Goal: Transaction & Acquisition: Purchase product/service

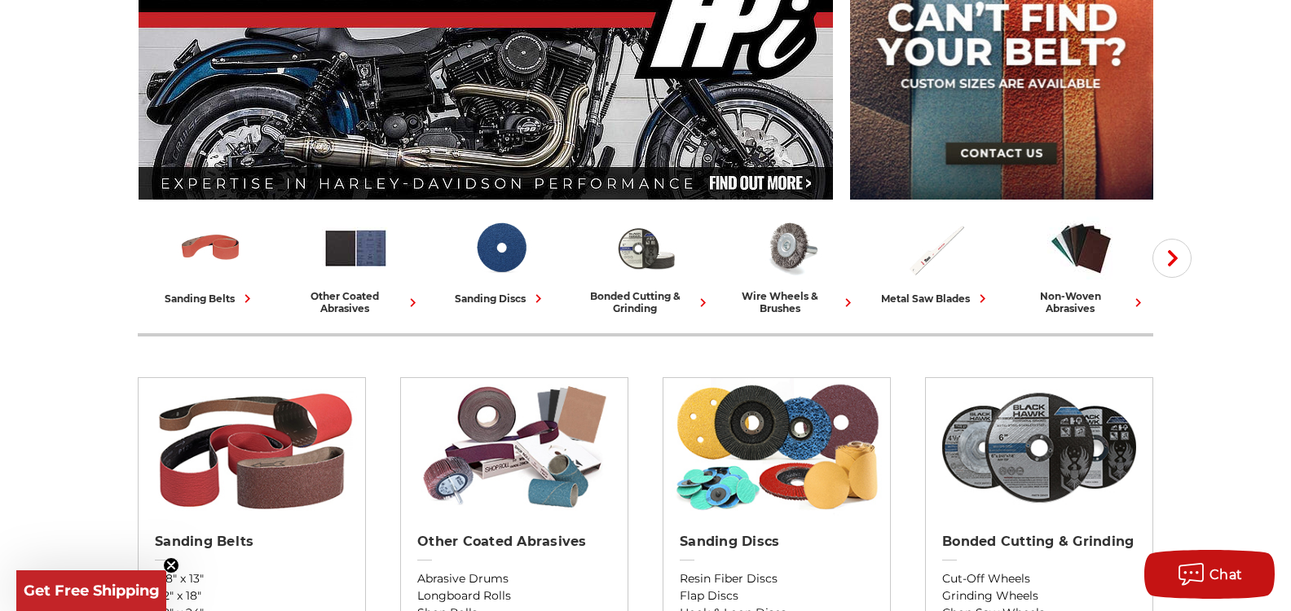
scroll to position [326, 0]
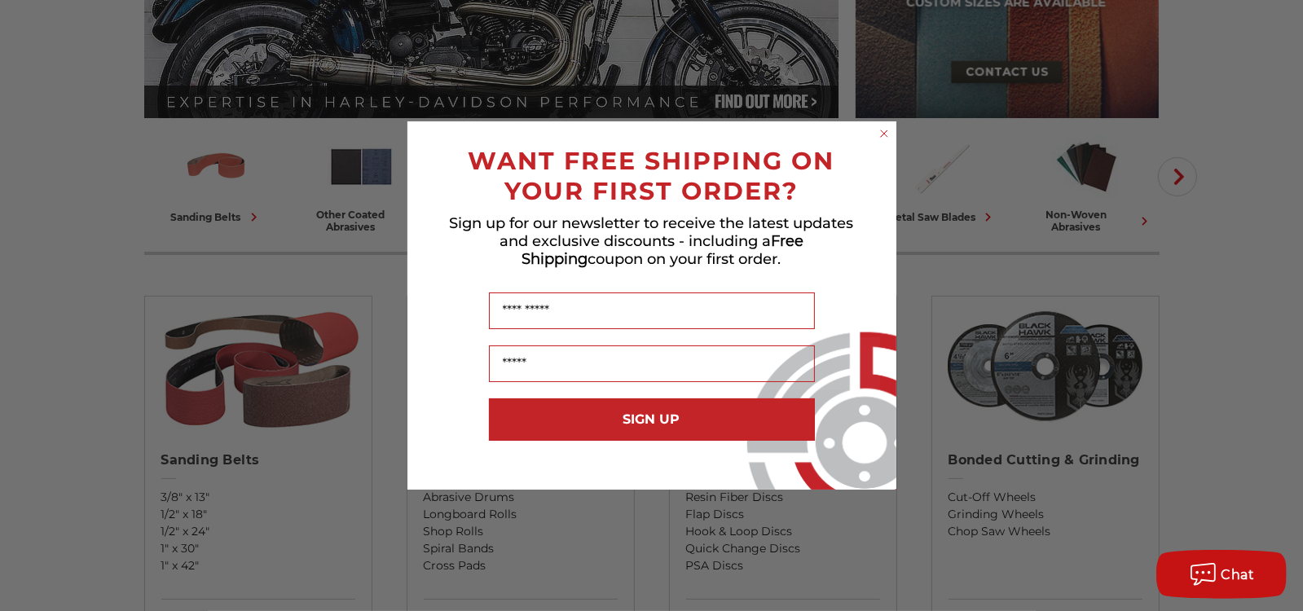
click at [887, 135] on circle "Close dialog" at bounding box center [883, 133] width 15 height 15
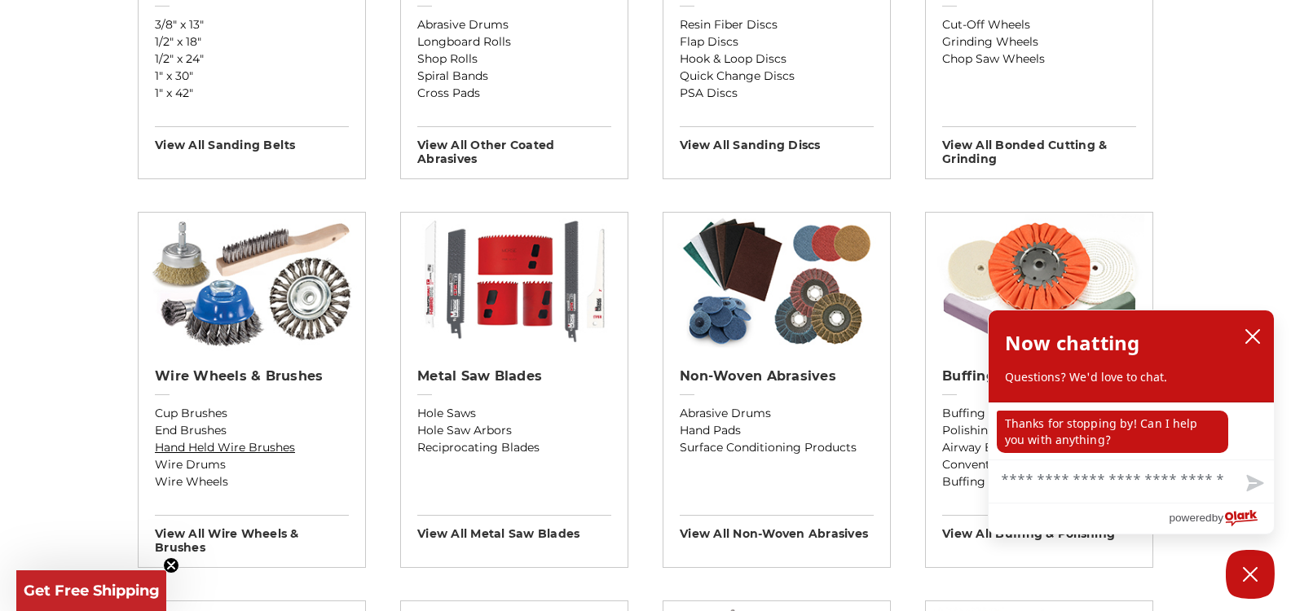
scroll to position [815, 0]
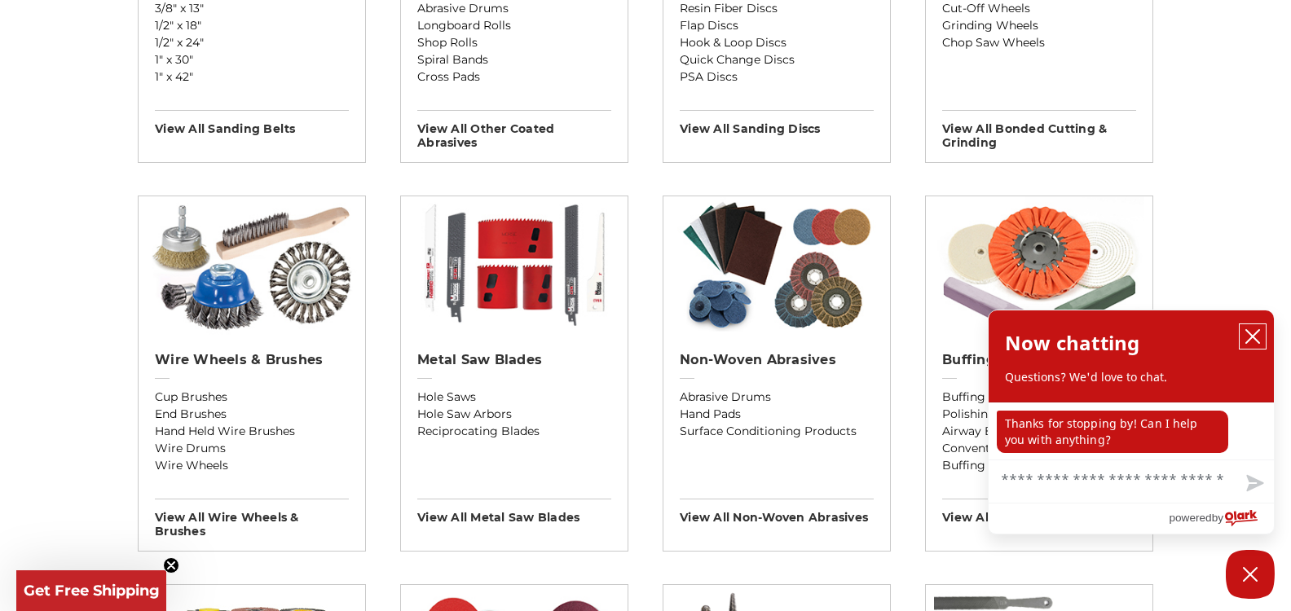
click at [1252, 331] on icon "close chatbox" at bounding box center [1253, 336] width 16 height 16
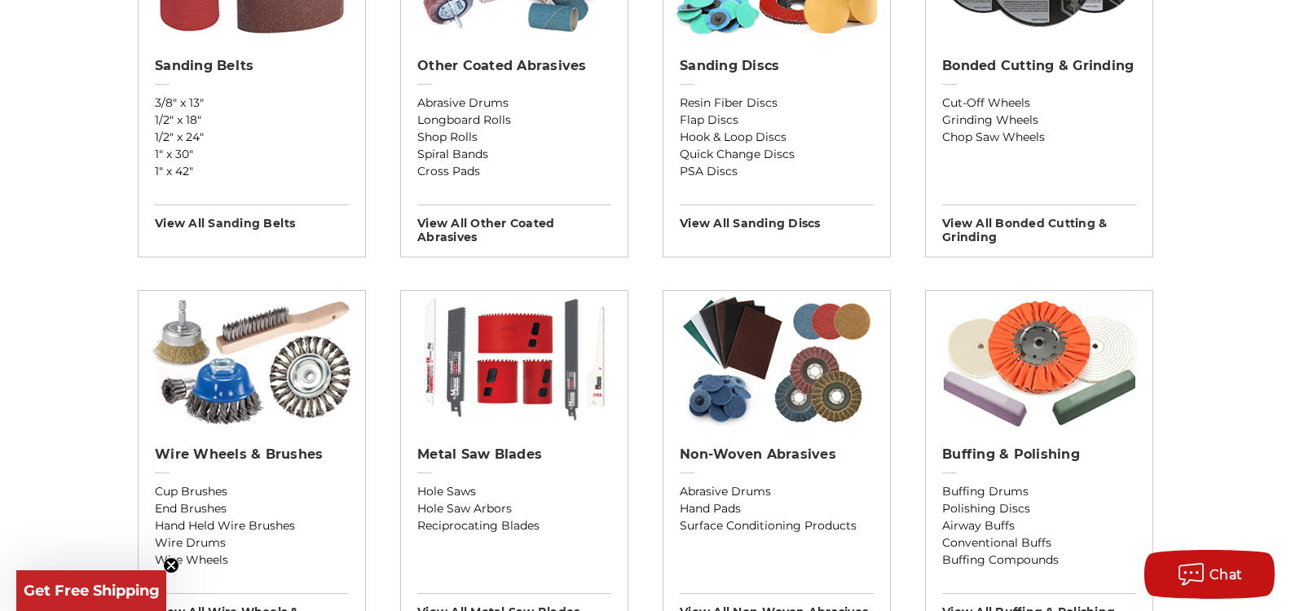
scroll to position [734, 0]
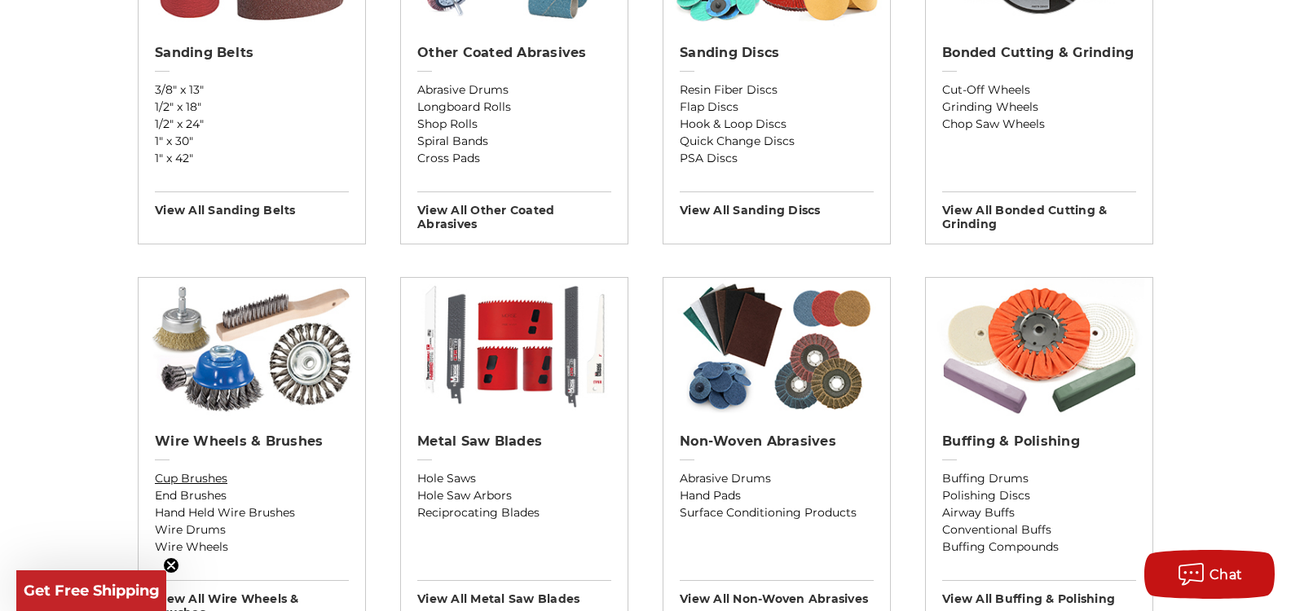
click at [208, 483] on link "Cup Brushes" at bounding box center [252, 478] width 194 height 17
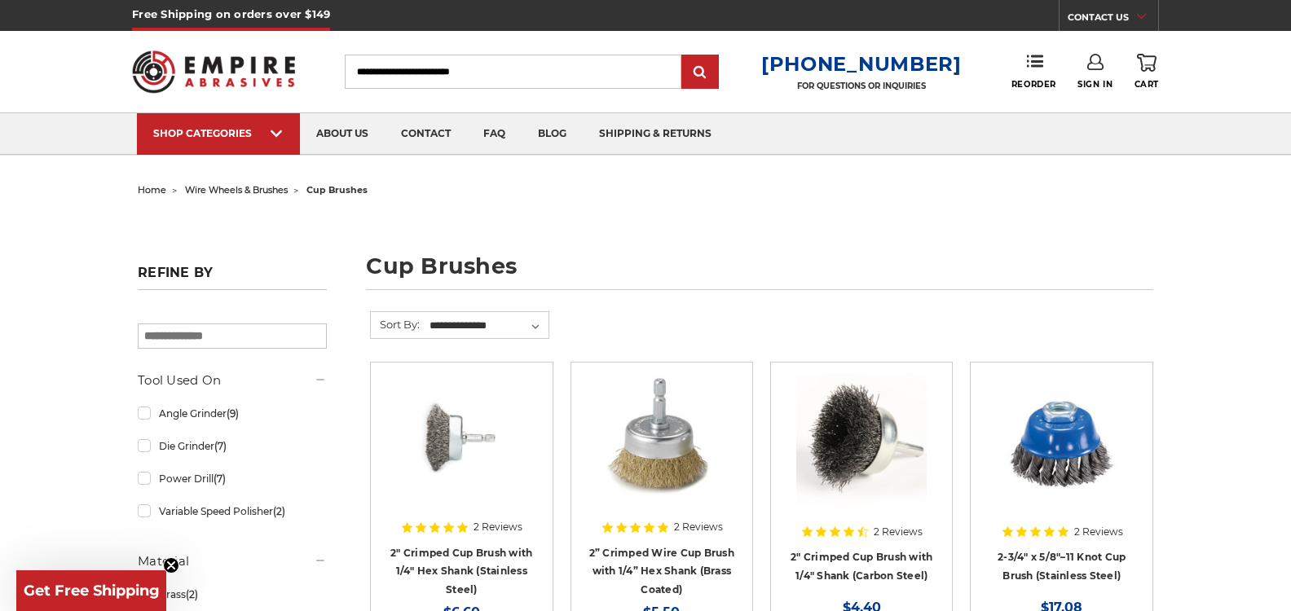
scroll to position [82, 0]
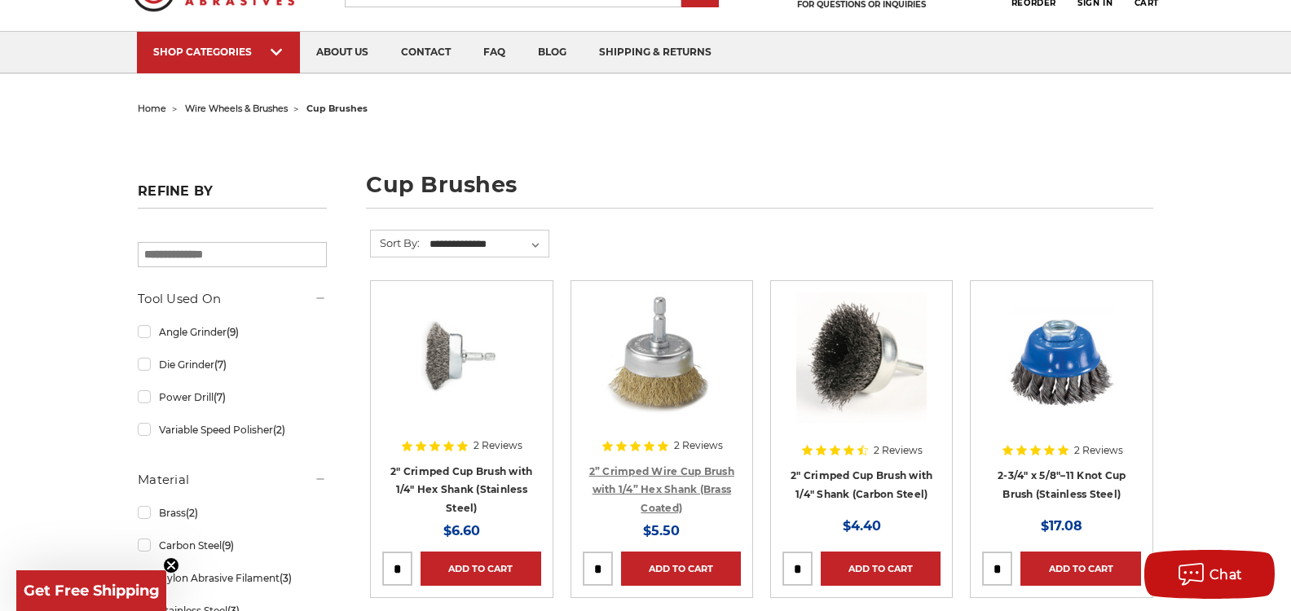
click at [646, 470] on link "2” Crimped Wire Cup Brush with 1/4” Hex Shank (Brass Coated)" at bounding box center [661, 489] width 145 height 49
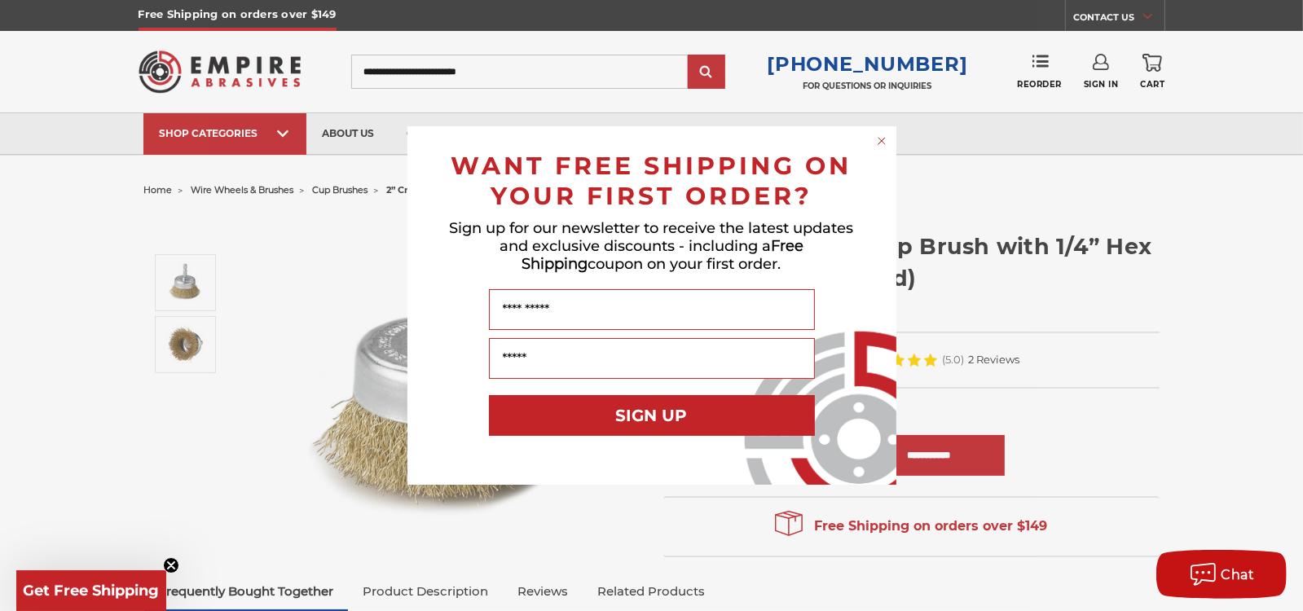
click at [879, 140] on circle "Close dialog" at bounding box center [881, 141] width 15 height 15
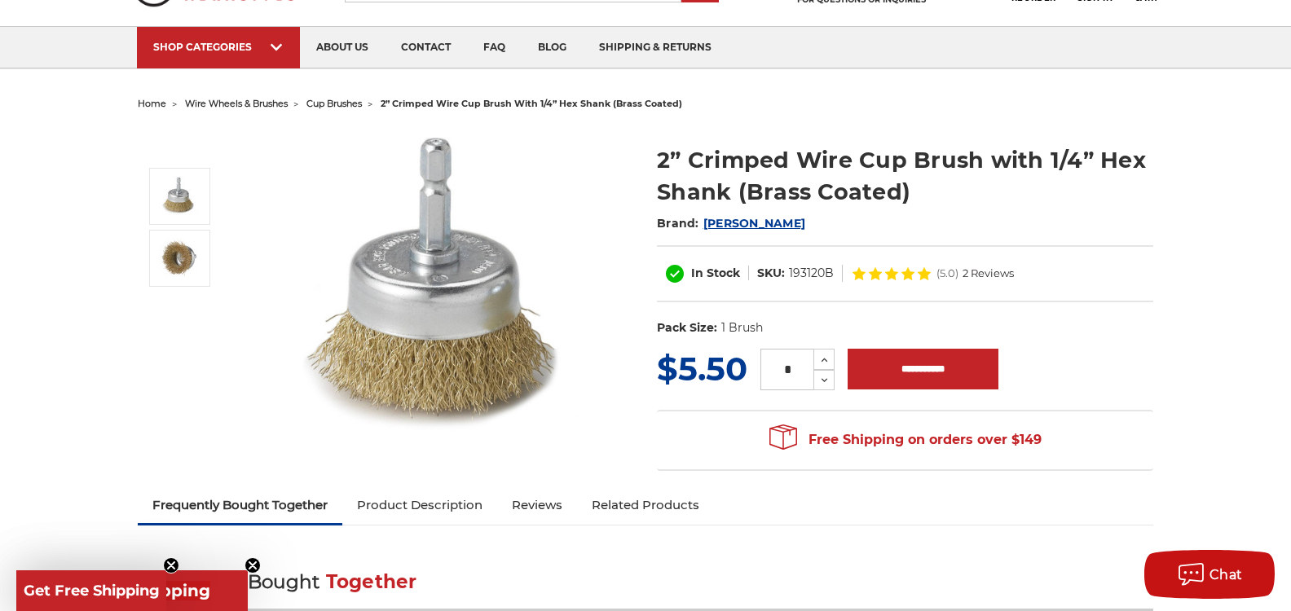
scroll to position [82, 0]
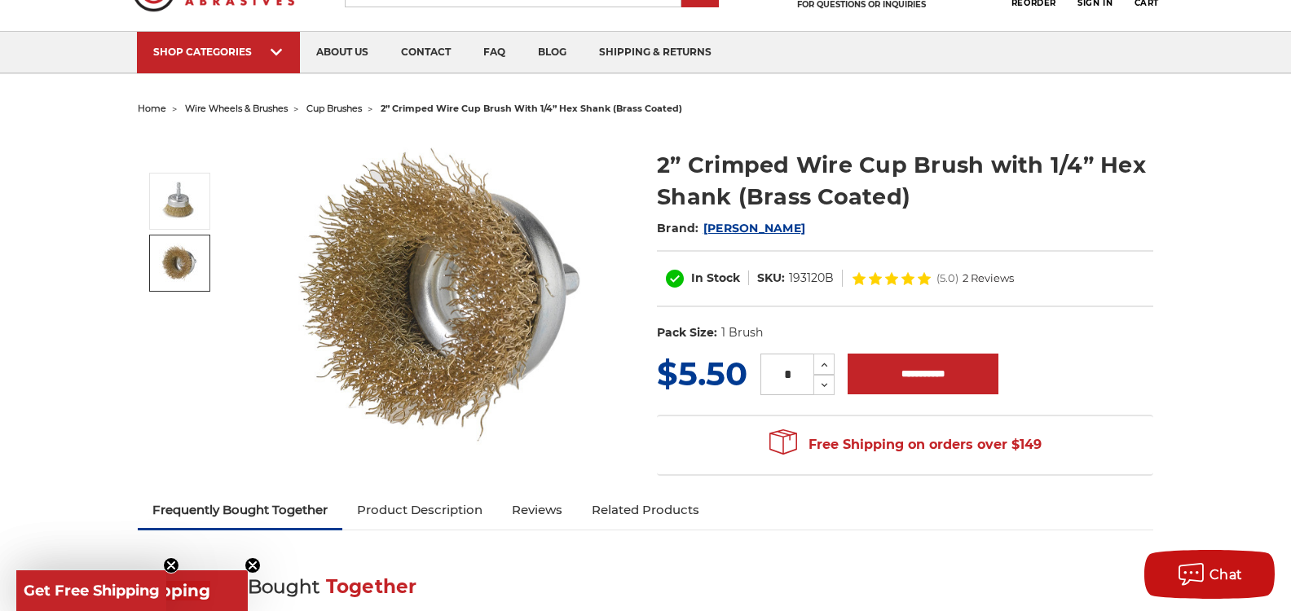
click at [189, 265] on img at bounding box center [179, 263] width 41 height 41
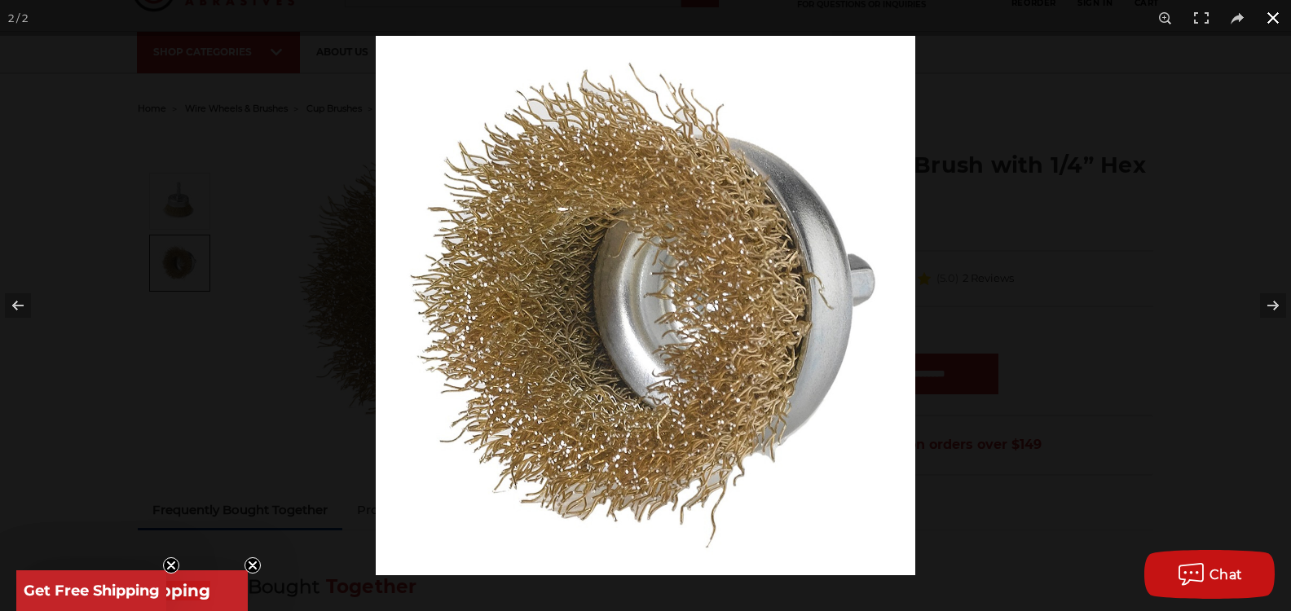
click at [1274, 15] on button at bounding box center [1273, 18] width 36 height 36
